Goal: Transaction & Acquisition: Purchase product/service

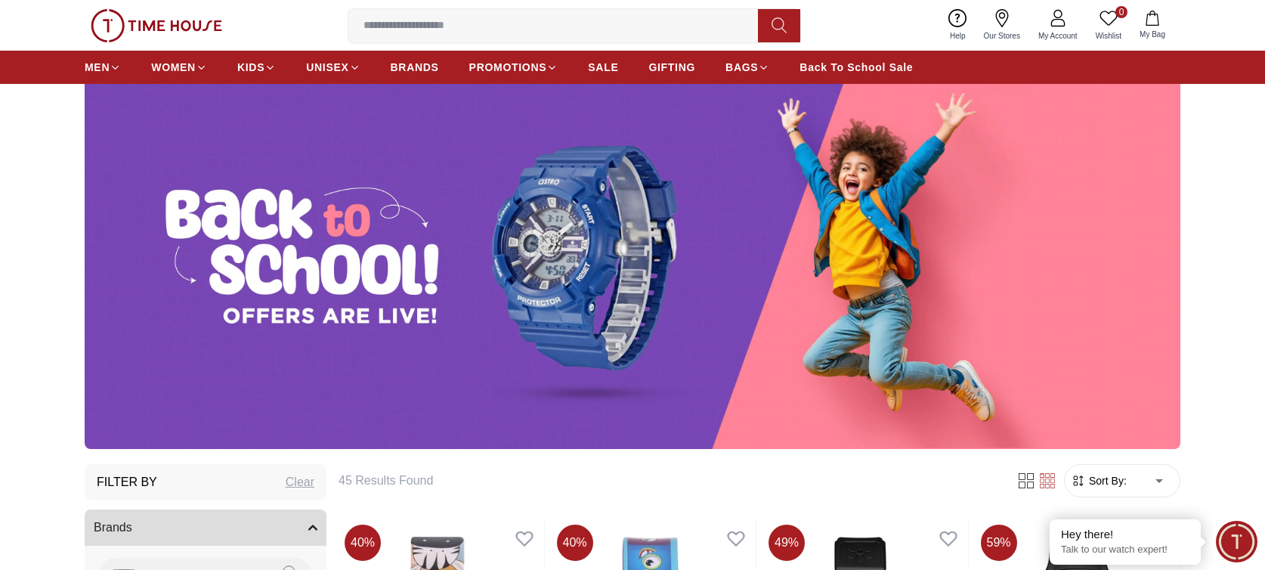
scroll to position [76, 0]
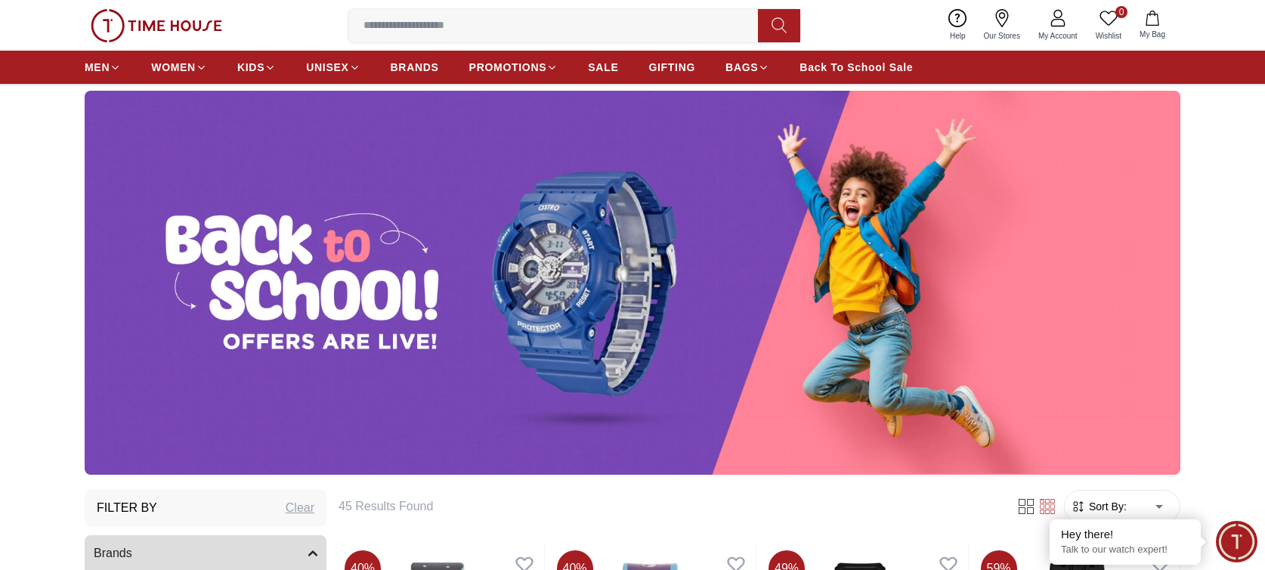
click at [623, 66] on ul "MEN WOMEN KIDS UNISEX BRANDS PROMOTIONS SALE GIFTING BAGS Back To School Sale" at bounding box center [499, 67] width 828 height 27
click at [610, 67] on span "SALE" at bounding box center [603, 67] width 30 height 15
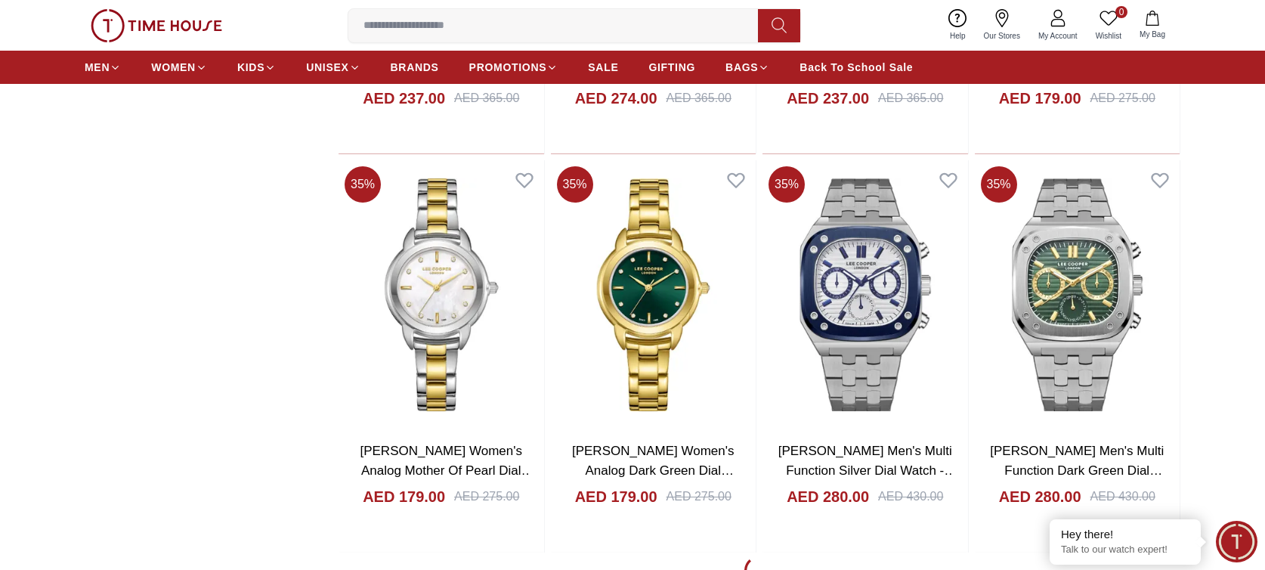
scroll to position [2191, 0]
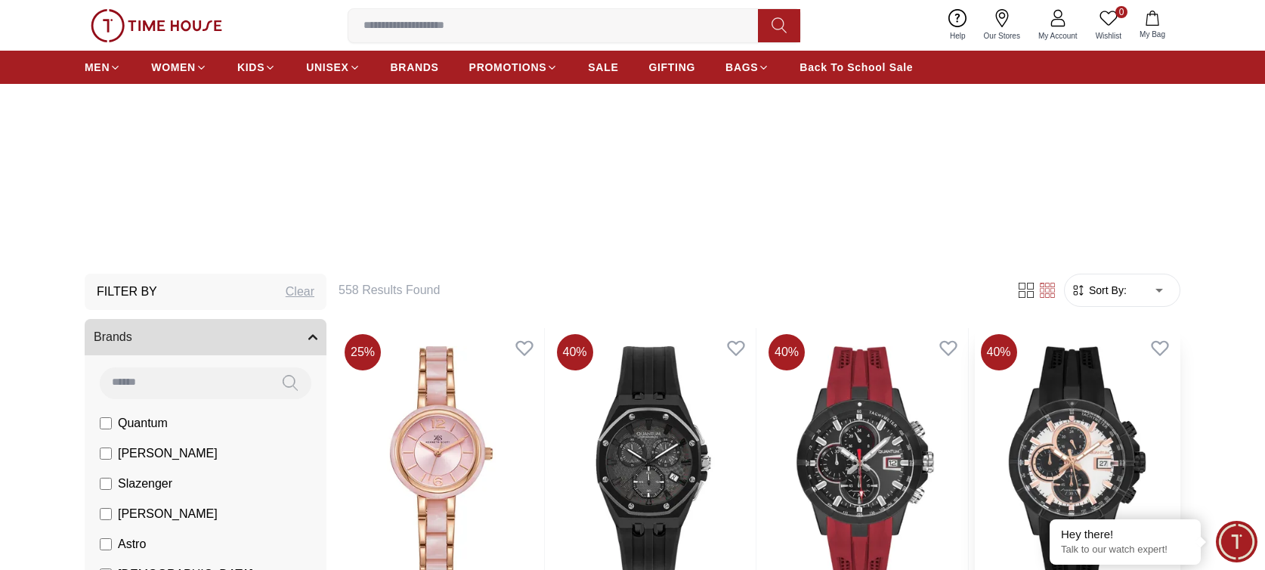
scroll to position [302, 0]
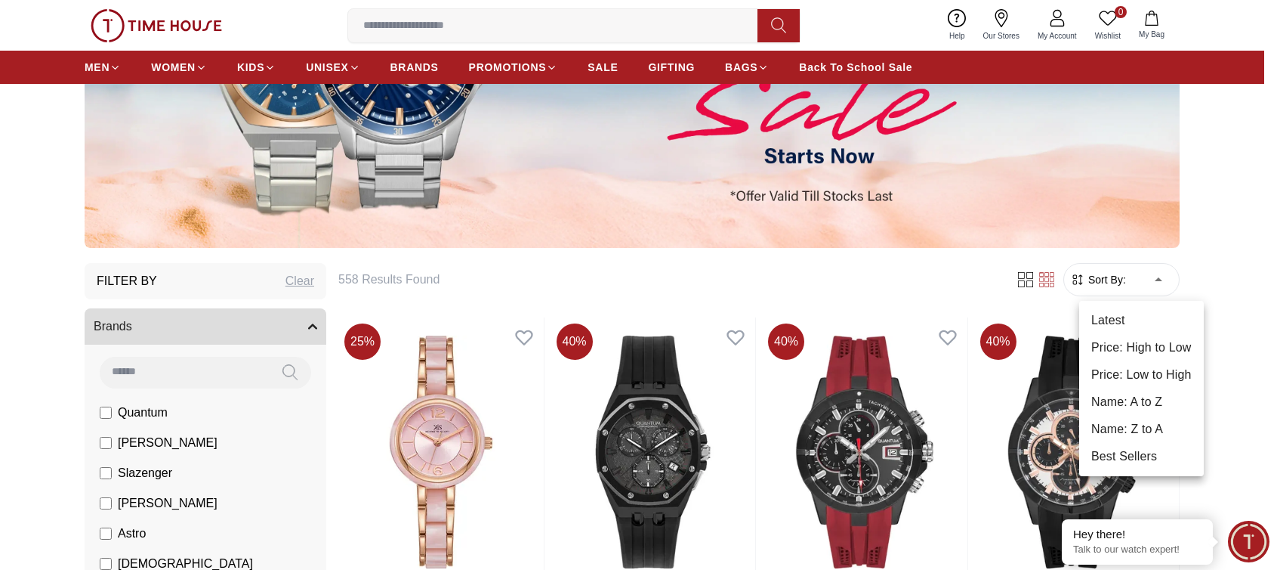
click at [1140, 374] on li "Price: Low to High" at bounding box center [1141, 374] width 125 height 27
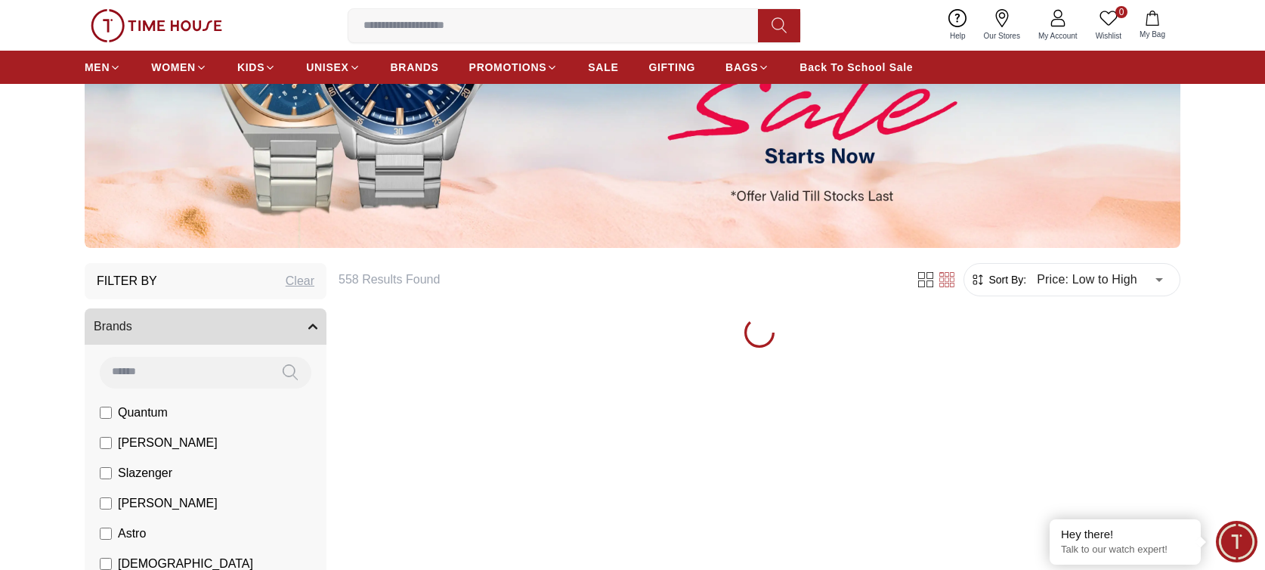
type input "*"
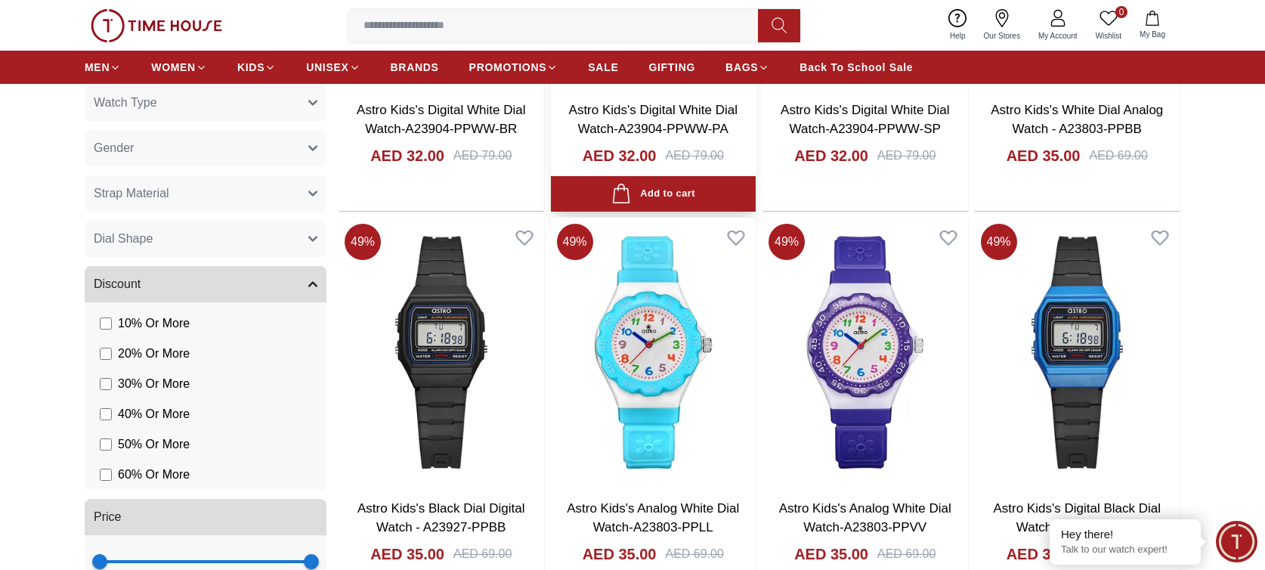
scroll to position [1123, 0]
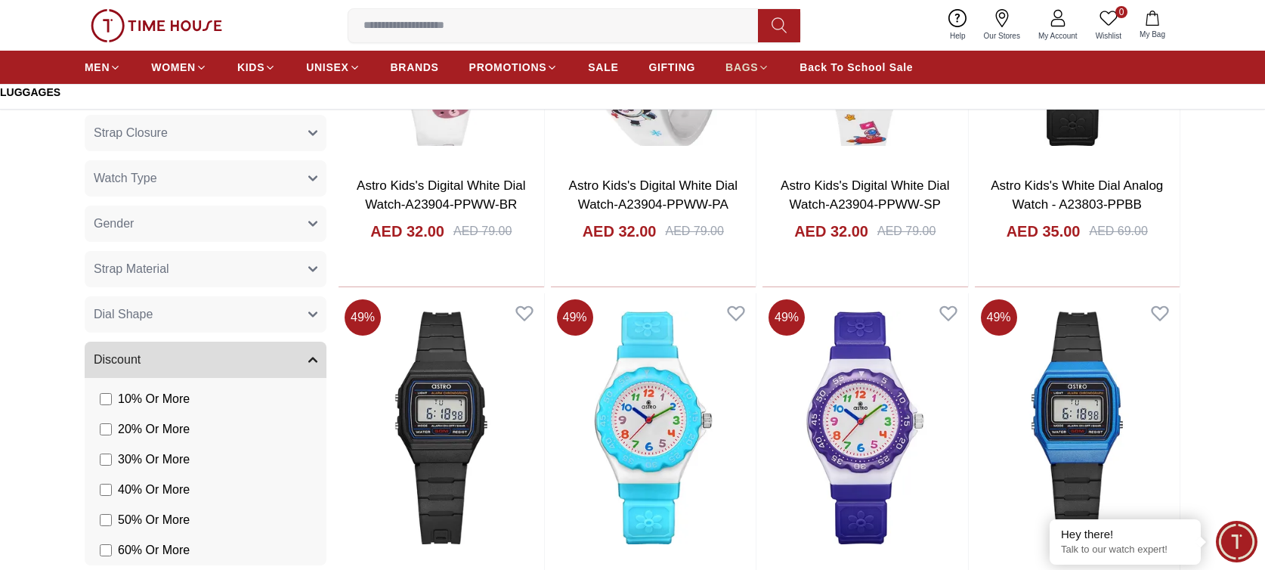
click at [757, 68] on span "BAGS" at bounding box center [741, 67] width 32 height 15
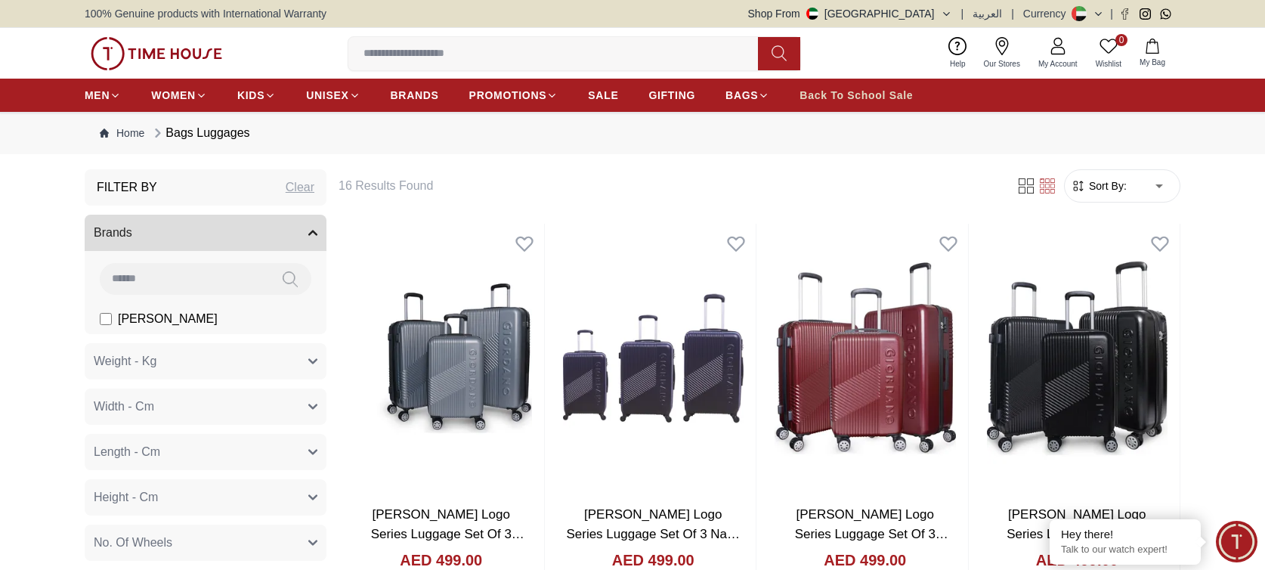
click at [852, 94] on span "Back To School Sale" at bounding box center [855, 95] width 113 height 15
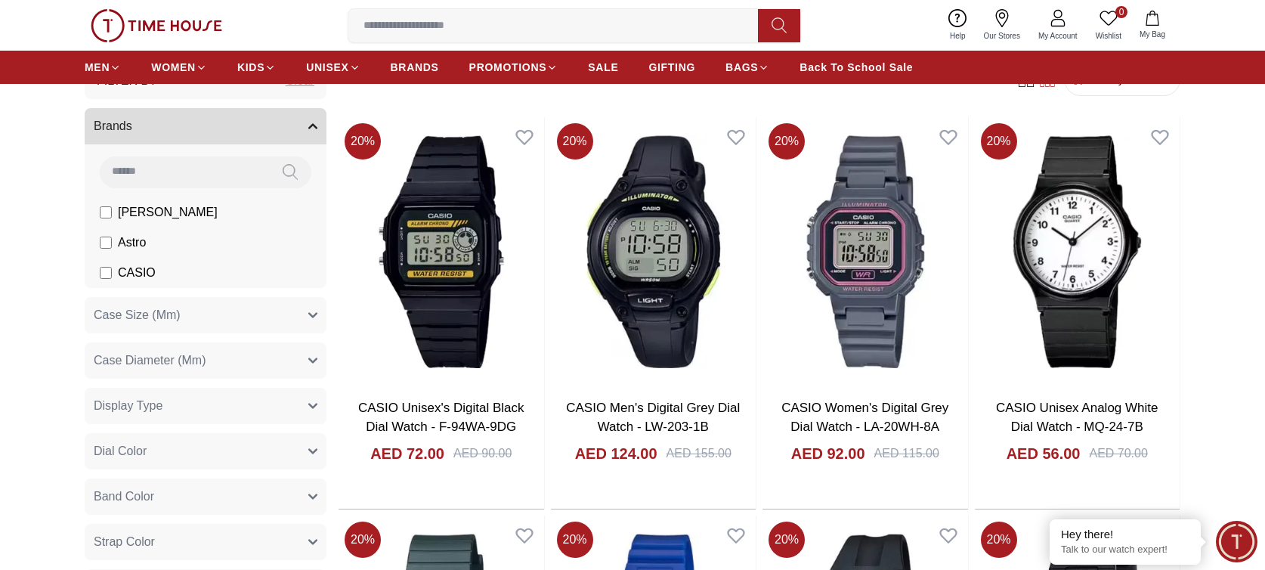
scroll to position [529, 0]
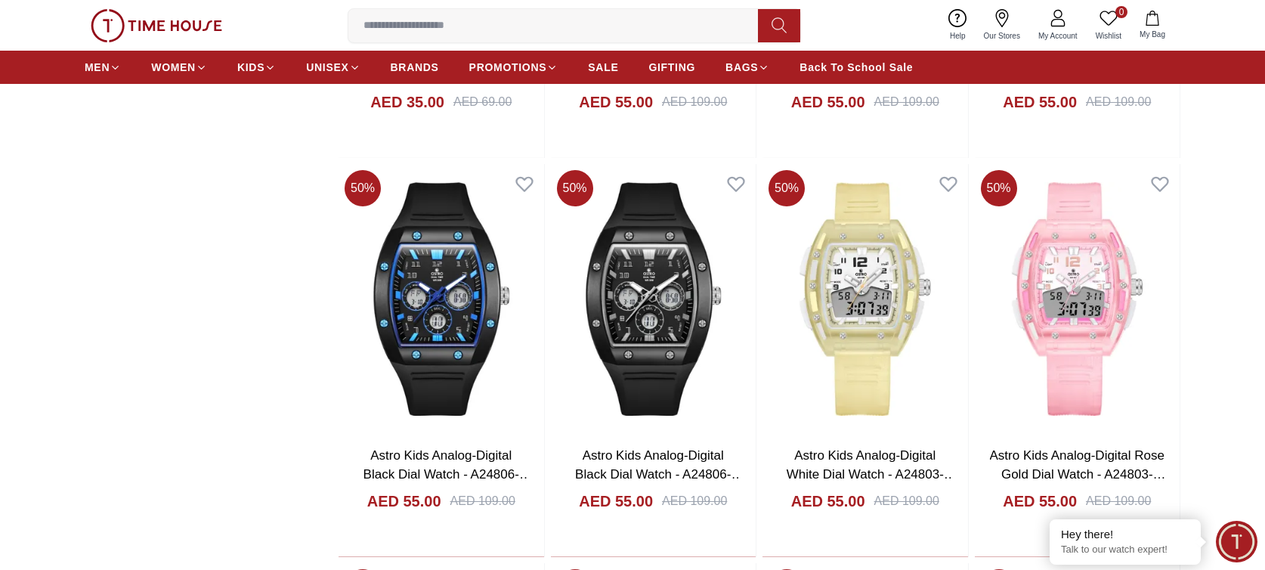
scroll to position [2871, 0]
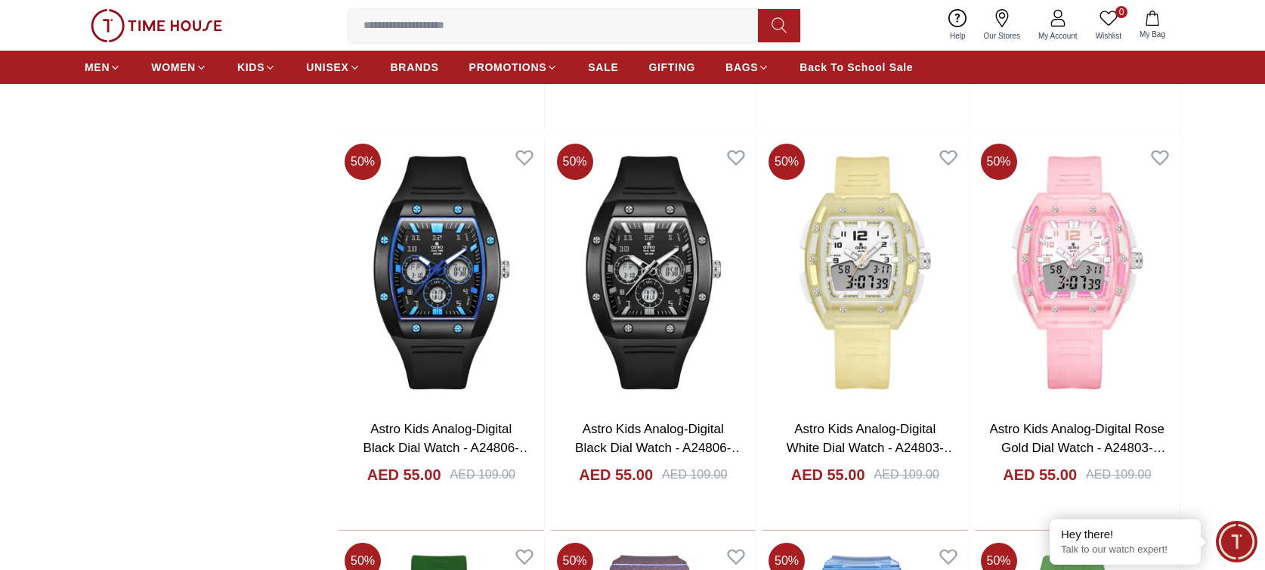
drag, startPoint x: 1265, startPoint y: 341, endPoint x: 1261, endPoint y: 154, distance: 186.6
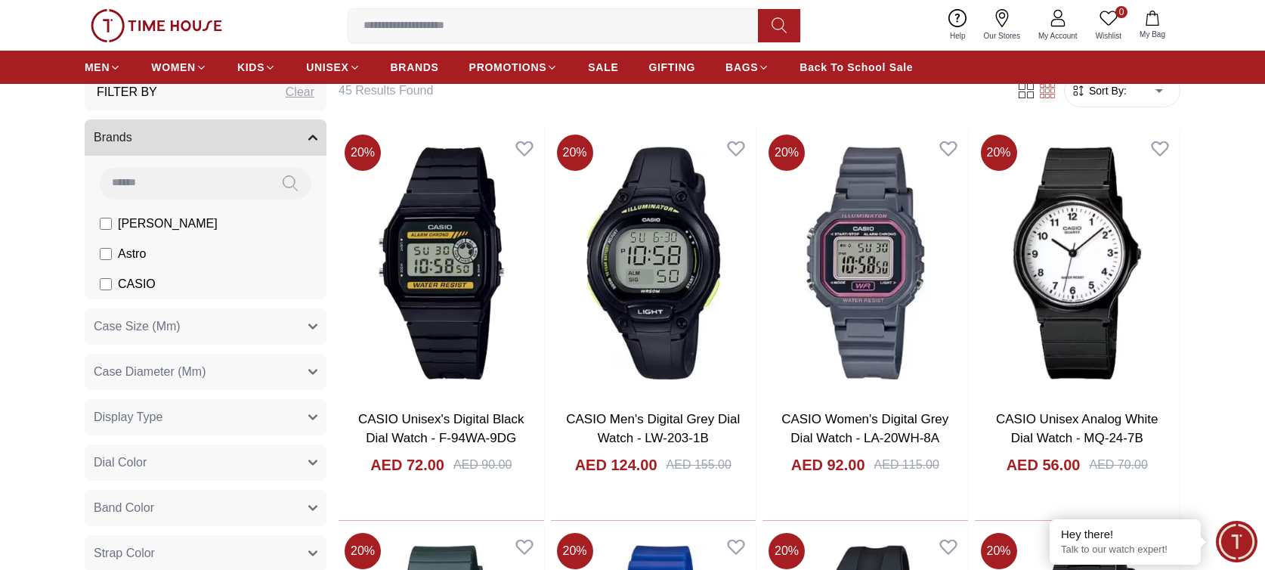
scroll to position [494, 0]
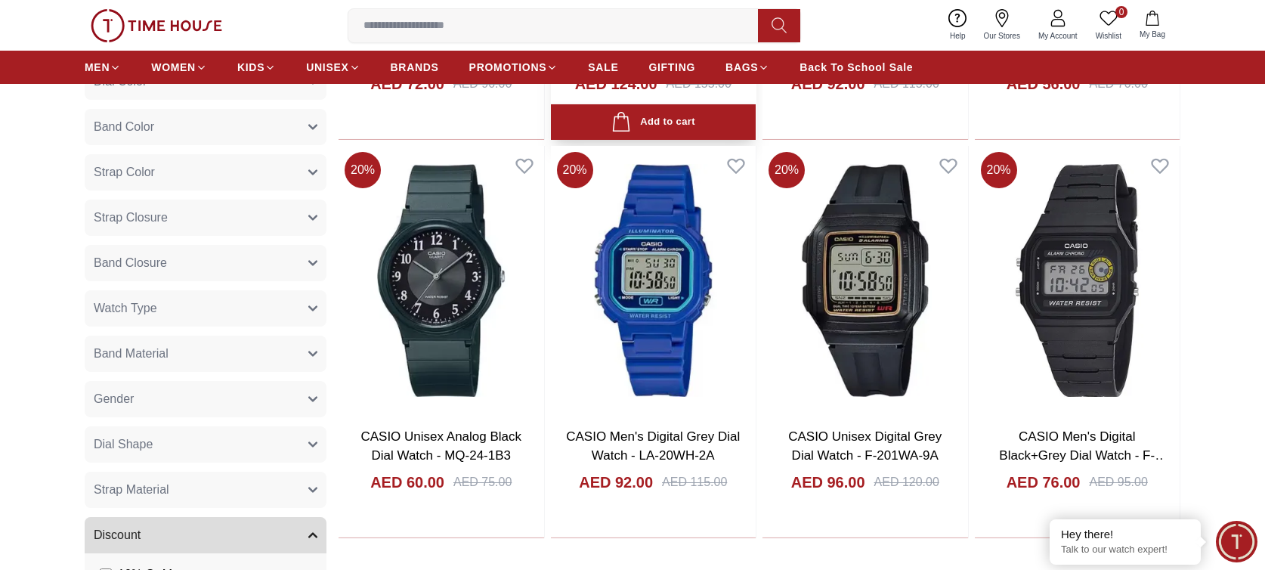
scroll to position [570, 0]
